Goal: Information Seeking & Learning: Learn about a topic

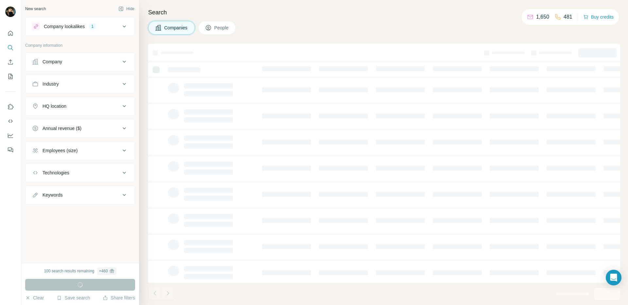
click at [125, 174] on icon at bounding box center [124, 173] width 8 height 8
click at [111, 183] on input "text" at bounding box center [80, 189] width 96 height 12
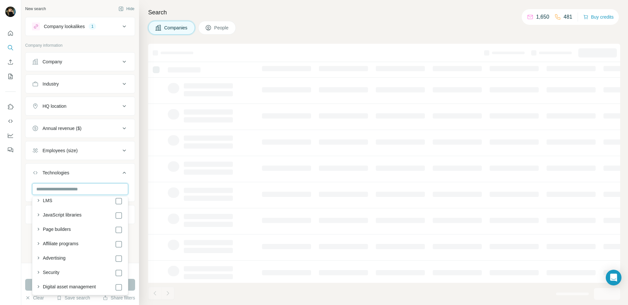
scroll to position [223, 0]
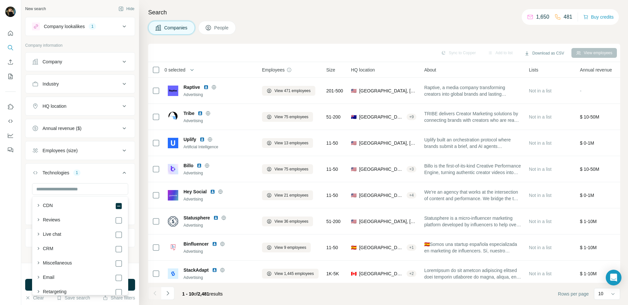
scroll to position [347, 0]
click at [123, 152] on icon at bounding box center [124, 151] width 8 height 8
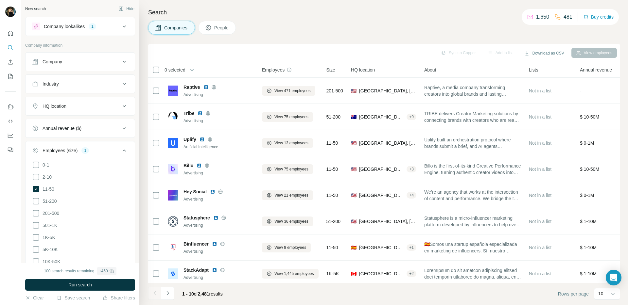
click at [100, 106] on div "HQ location" at bounding box center [76, 106] width 88 height 7
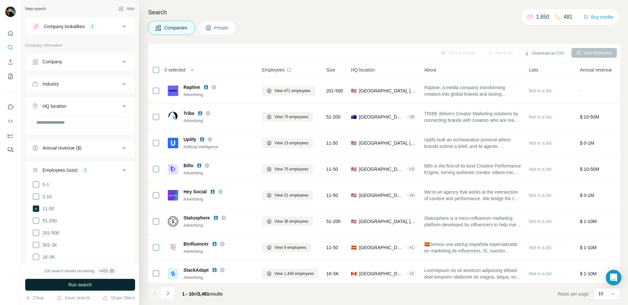
click at [73, 283] on span "Run search" at bounding box center [80, 285] width 24 height 7
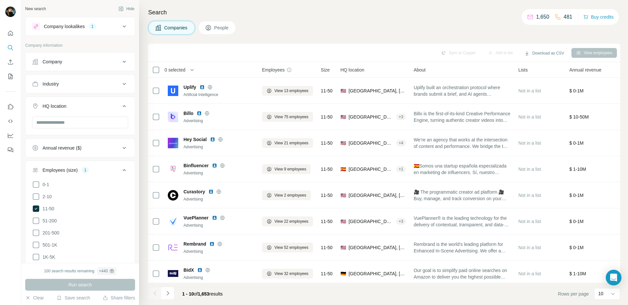
click at [143, 230] on div "Search Companies People Sync to Copper Add to list Download as CSV View employe…" at bounding box center [383, 152] width 489 height 305
click at [99, 79] on button "Industry" at bounding box center [80, 84] width 109 height 16
click at [93, 100] on input at bounding box center [76, 100] width 81 height 7
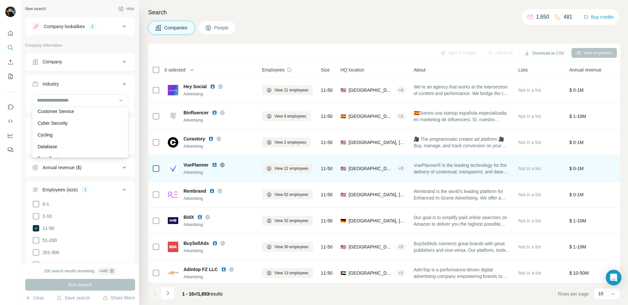
scroll to position [56, 0]
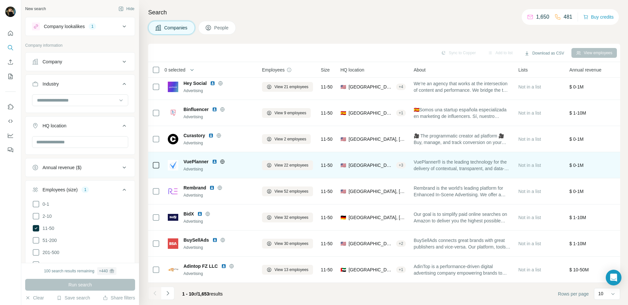
click at [214, 161] on img at bounding box center [214, 161] width 5 height 5
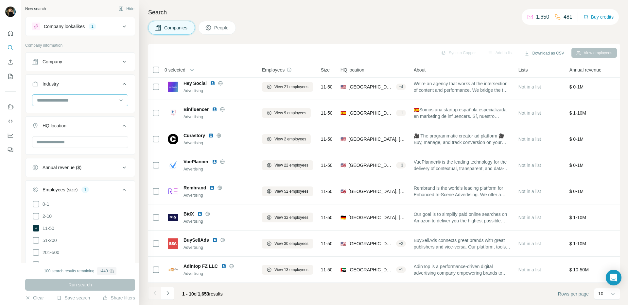
click at [78, 103] on input at bounding box center [76, 100] width 81 height 7
click at [76, 131] on p "Software Engineering" at bounding box center [60, 133] width 44 height 7
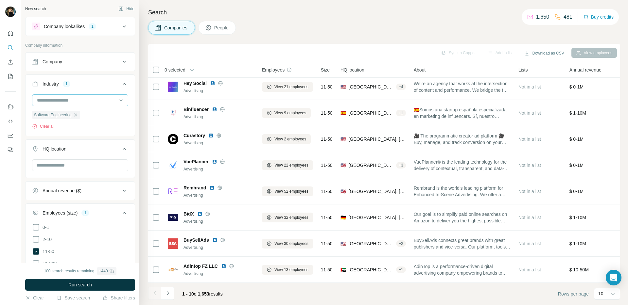
click at [74, 104] on input at bounding box center [76, 100] width 81 height 7
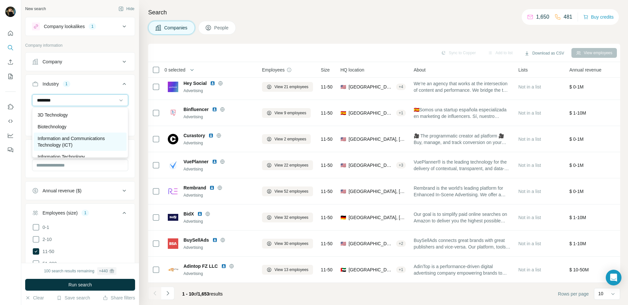
scroll to position [16, 0]
type input "********"
click at [76, 141] on p "Information Technology" at bounding box center [61, 141] width 47 height 7
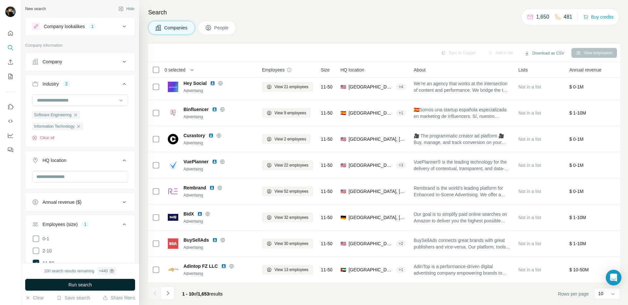
click at [77, 284] on span "Run search" at bounding box center [80, 285] width 24 height 7
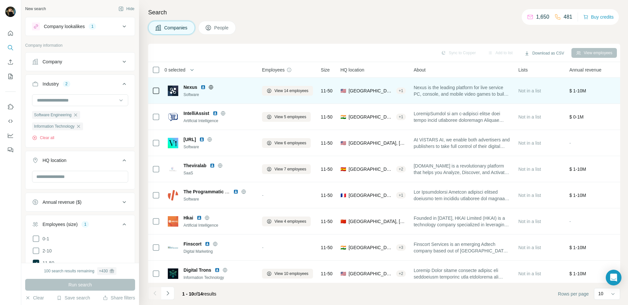
click at [202, 88] on img at bounding box center [202, 87] width 5 height 5
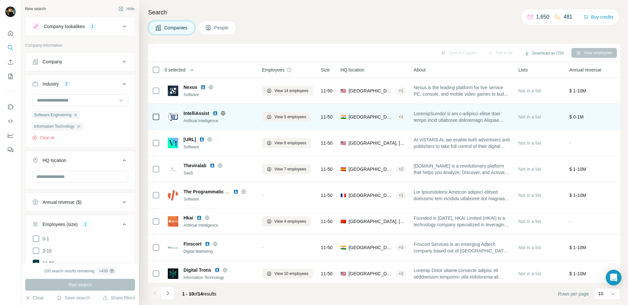
click at [215, 114] on img at bounding box center [215, 113] width 5 height 5
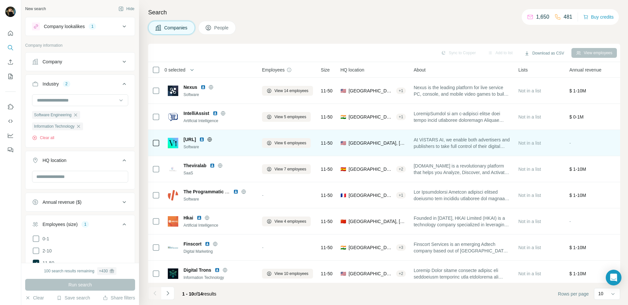
click at [204, 138] on img at bounding box center [201, 139] width 5 height 5
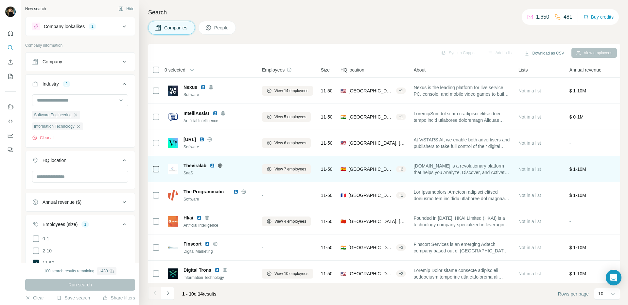
click at [213, 166] on img at bounding box center [212, 165] width 5 height 5
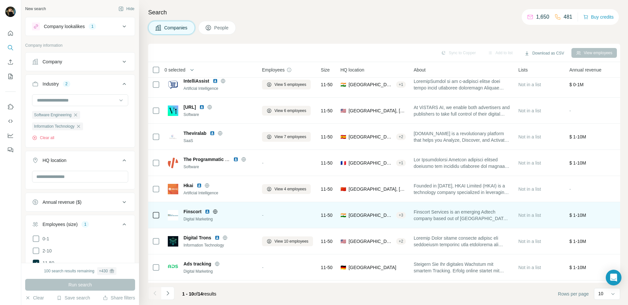
scroll to position [56, 0]
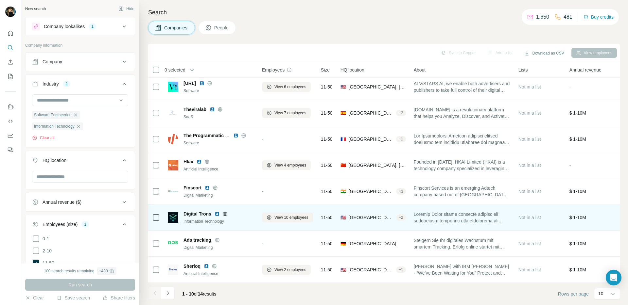
click at [216, 213] on img at bounding box center [217, 214] width 5 height 5
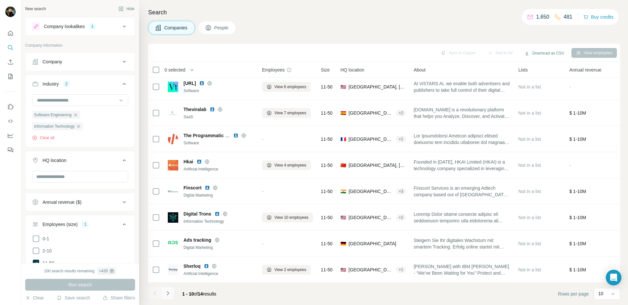
click at [171, 294] on button "Navigate to next page" at bounding box center [167, 293] width 13 height 13
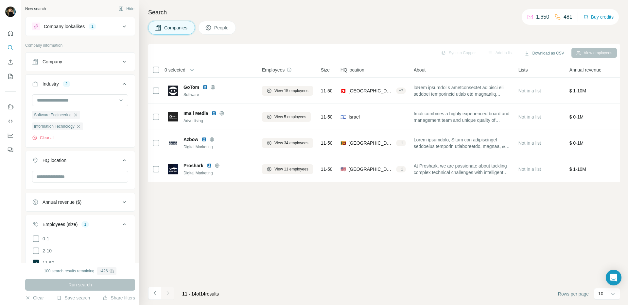
scroll to position [0, 0]
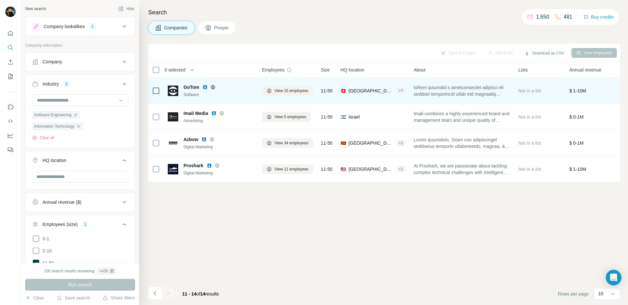
click at [205, 86] on img at bounding box center [204, 87] width 5 height 5
